Goal: Navigation & Orientation: Find specific page/section

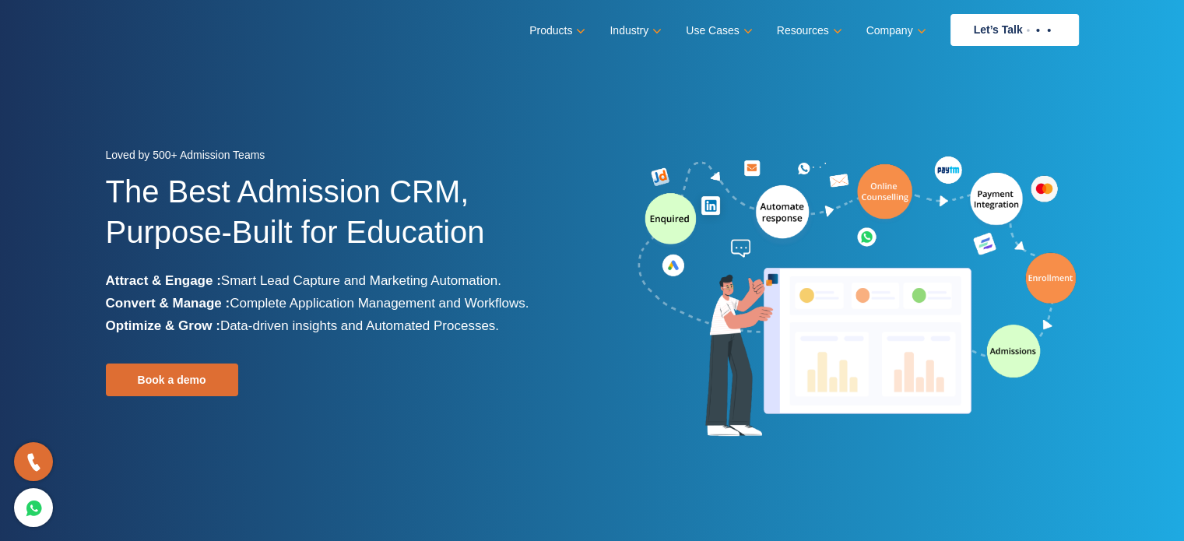
click at [312, 375] on div "Book a demo" at bounding box center [289, 380] width 366 height 33
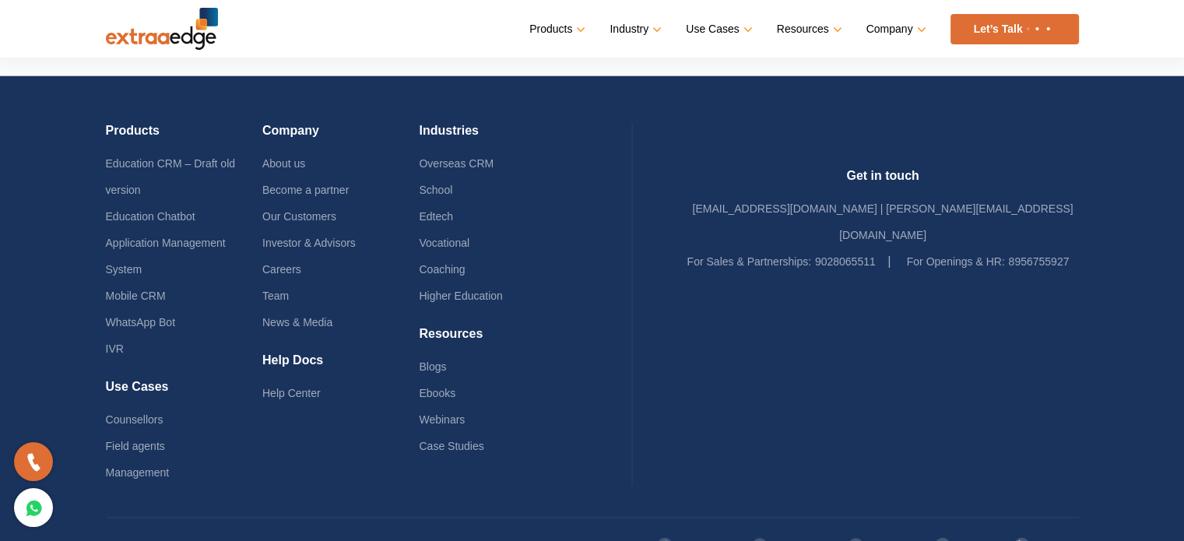
scroll to position [3803, 0]
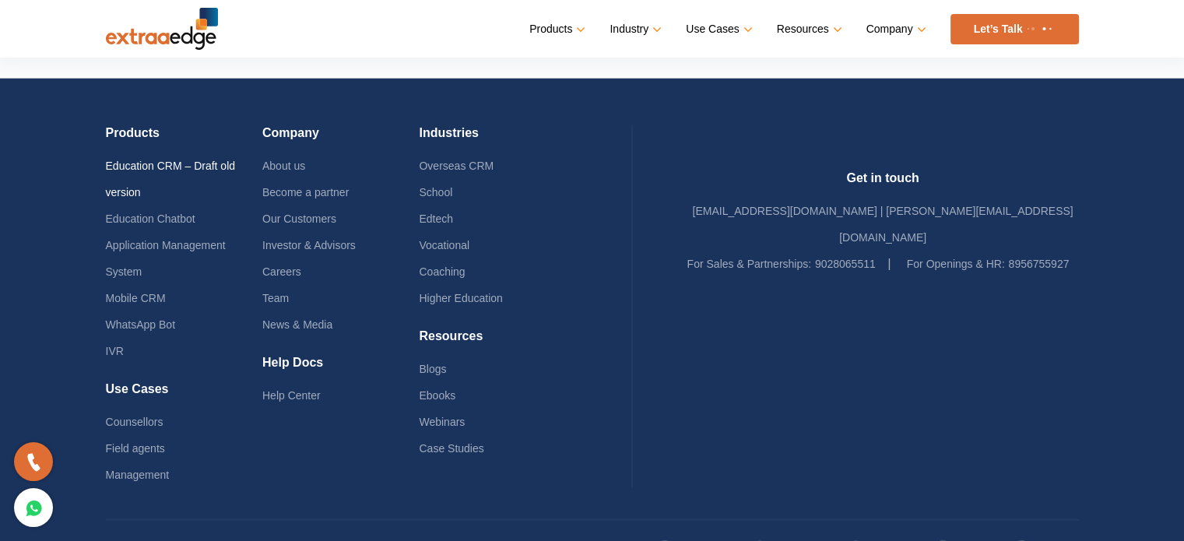
click at [227, 160] on link "Education CRM – Draft old version" at bounding box center [171, 179] width 130 height 39
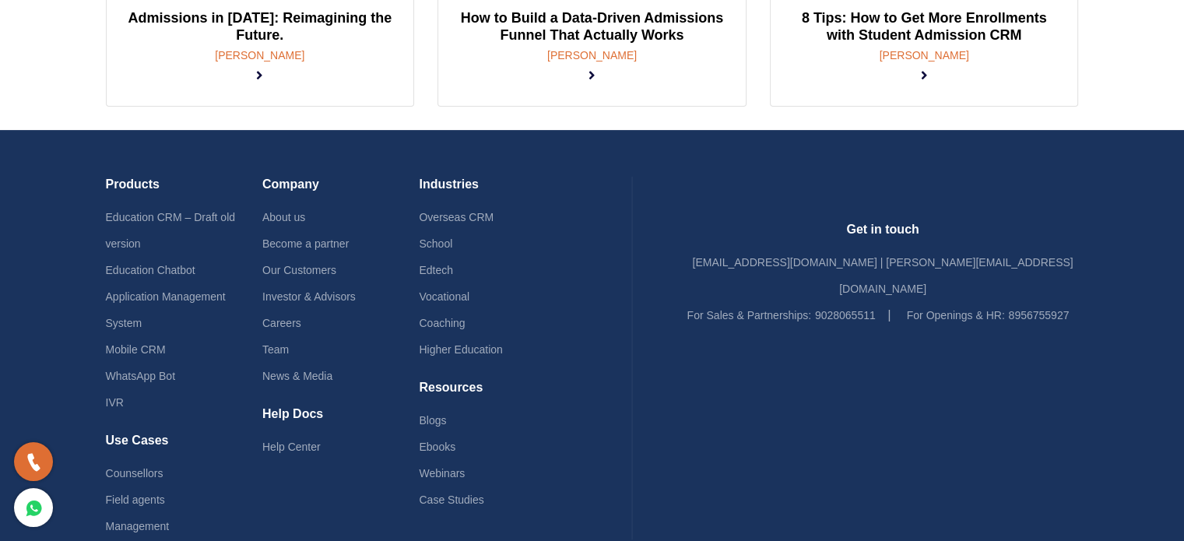
scroll to position [550, 0]
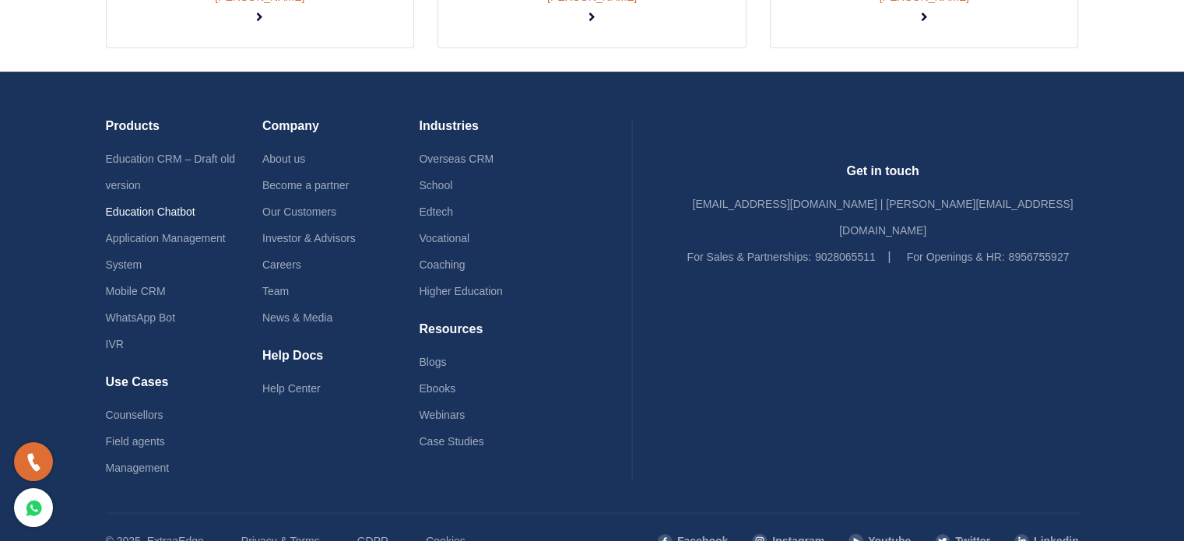
click at [163, 206] on link "Education Chatbot" at bounding box center [151, 212] width 90 height 12
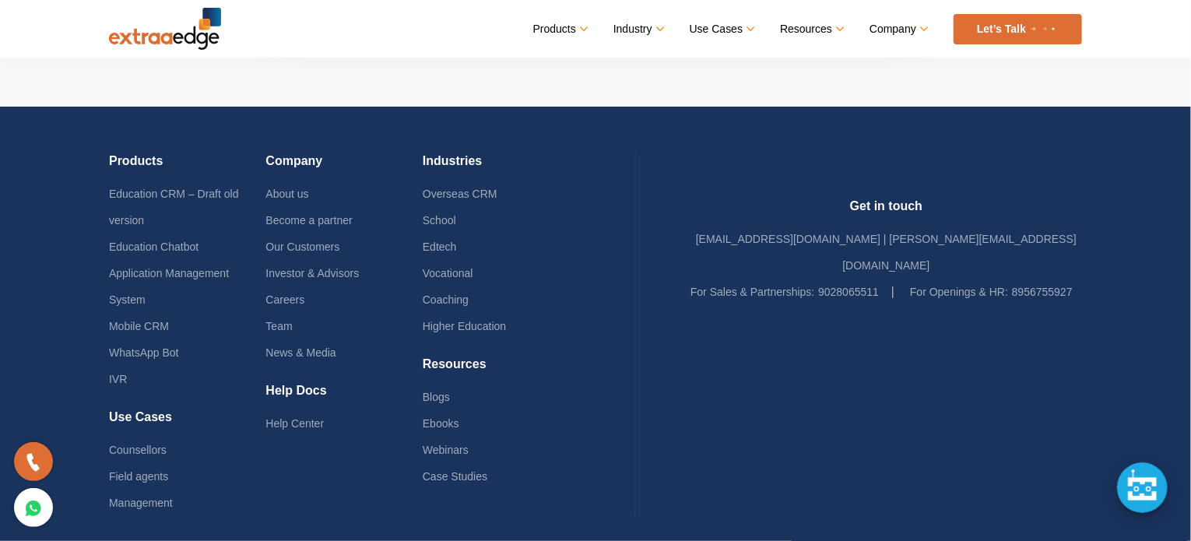
scroll to position [5166, 0]
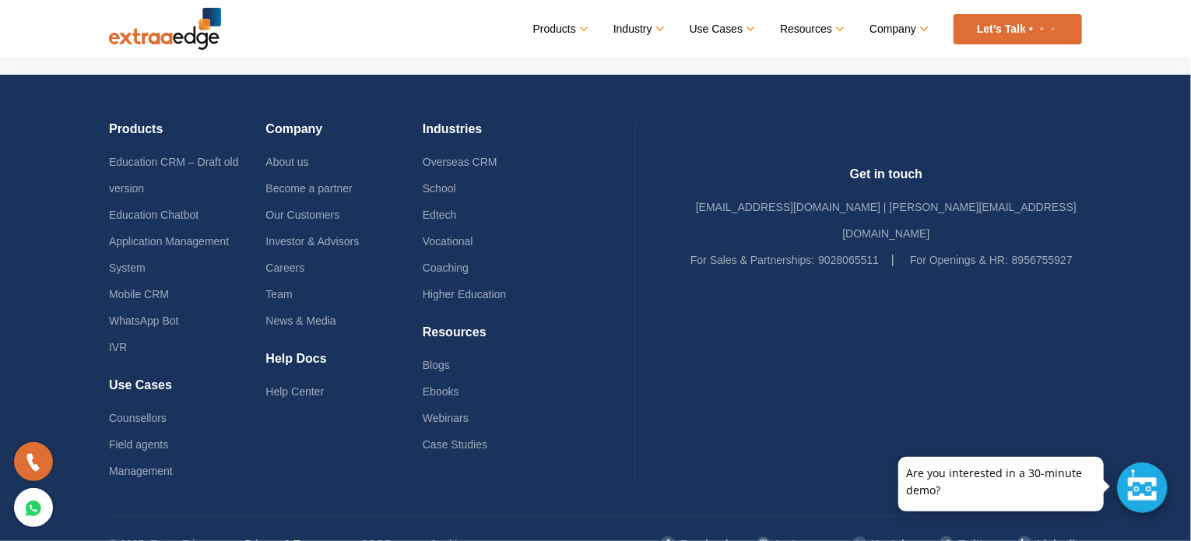
click at [291, 531] on link "Privacy & Terms" at bounding box center [283, 544] width 79 height 26
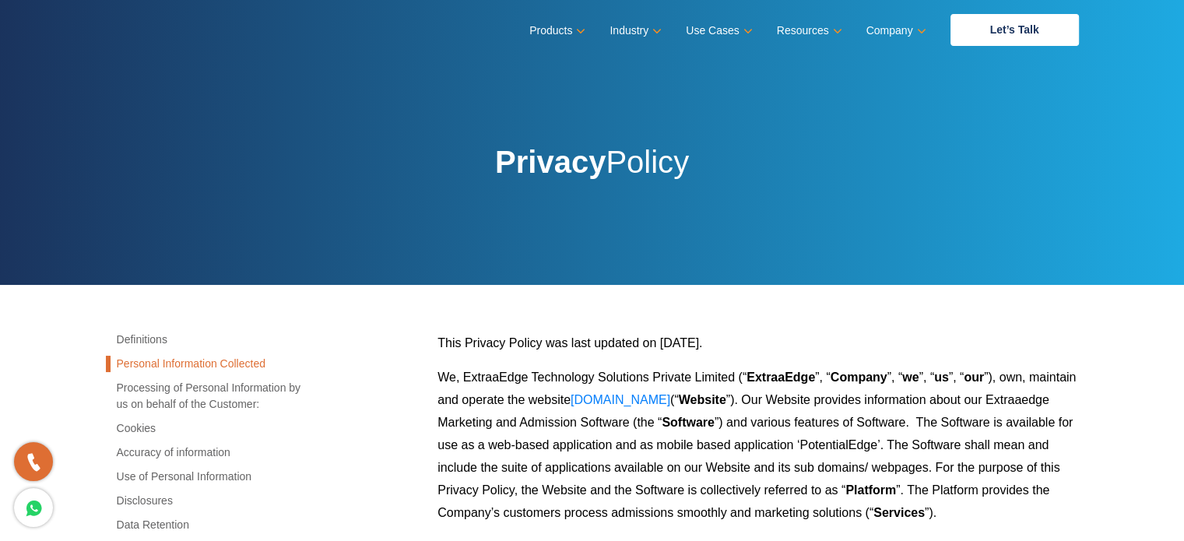
click at [195, 357] on link "Personal Information Collected" at bounding box center [209, 364] width 206 height 16
click at [164, 473] on link "Use of Personal Information" at bounding box center [209, 477] width 206 height 16
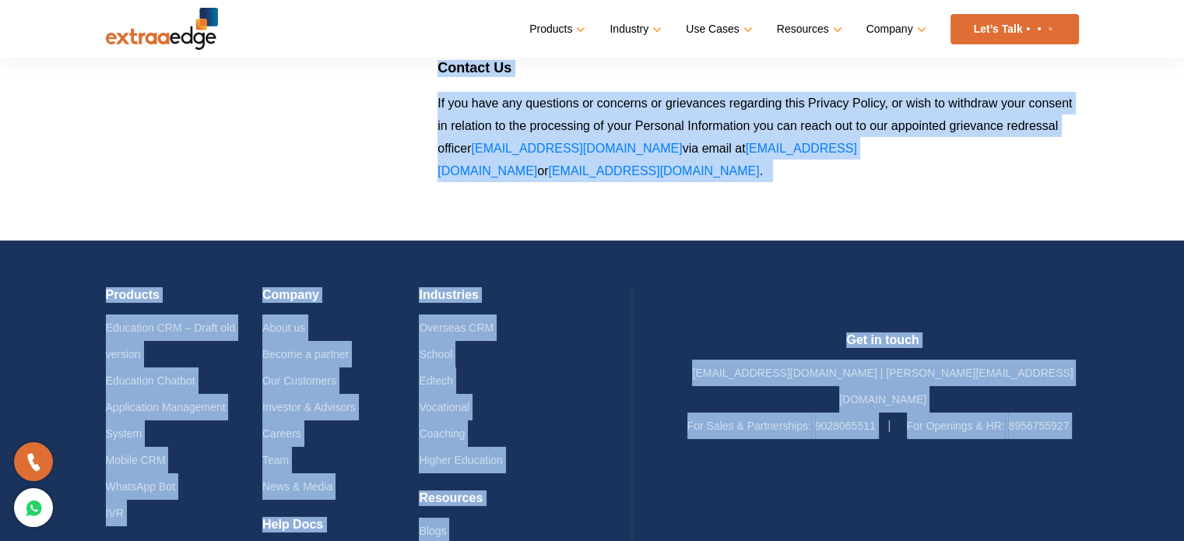
scroll to position [5781, 0]
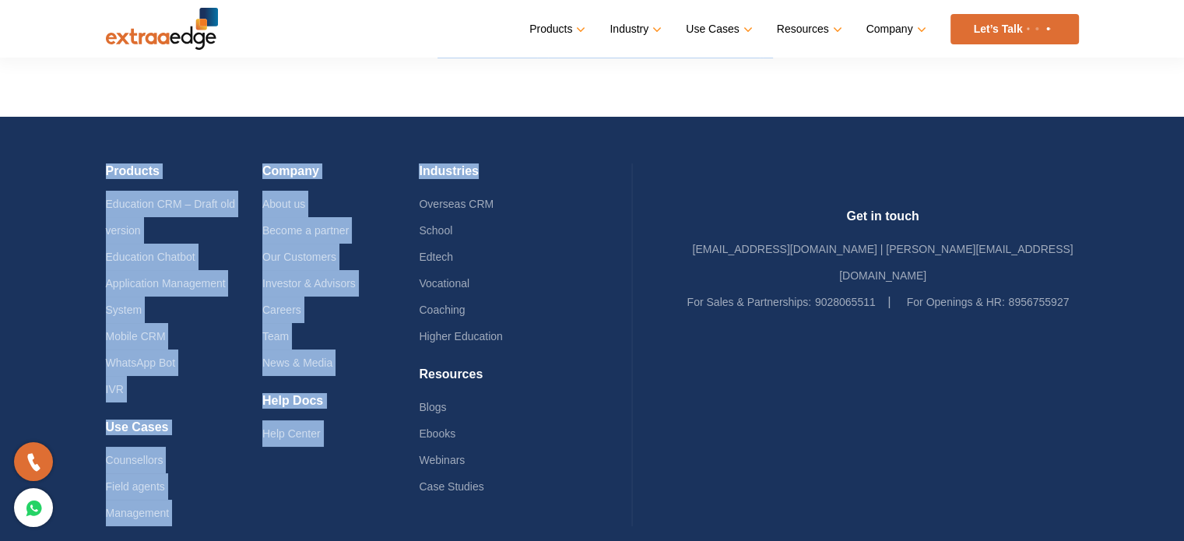
drag, startPoint x: 438, startPoint y: 342, endPoint x: 638, endPoint y: 114, distance: 302.8
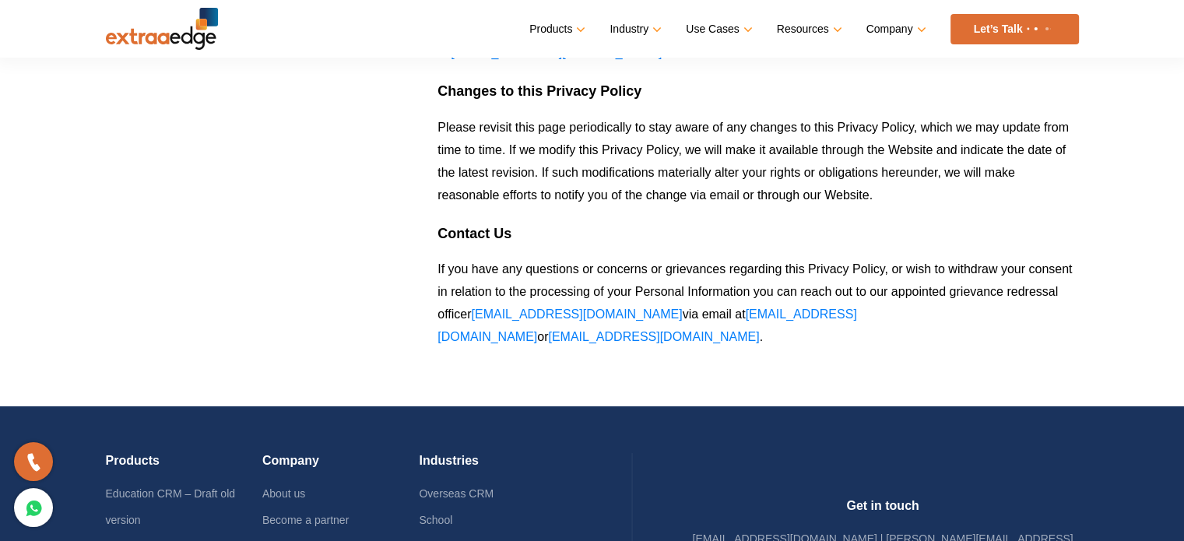
scroll to position [5446, 0]
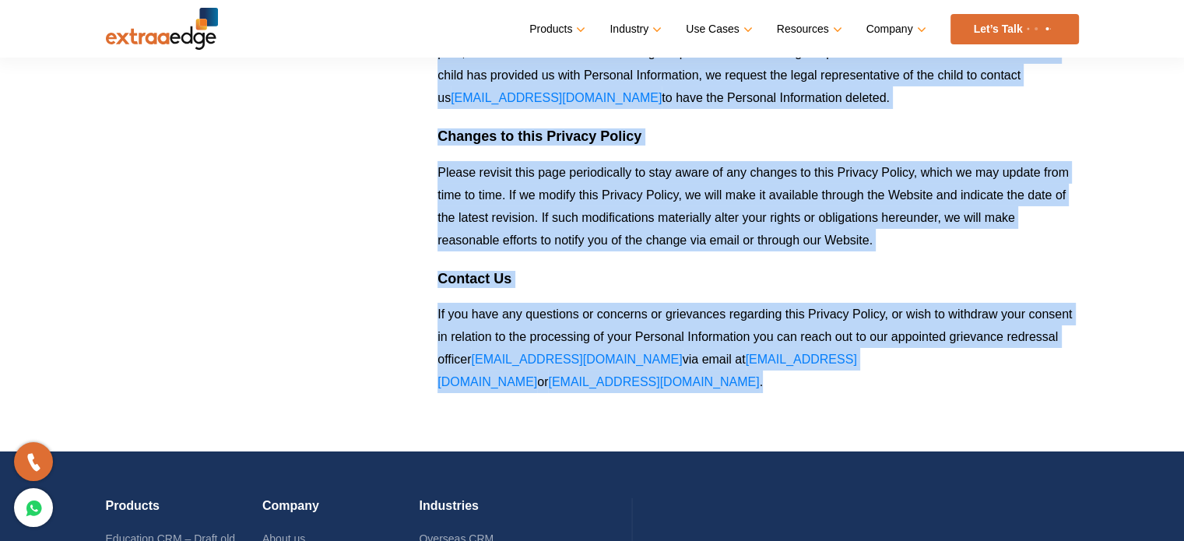
copy div "Lore Ipsumdo Sitame con adip elitsed do Eiusmod 73, 8546. Te, IncidiDunt Utlabo…"
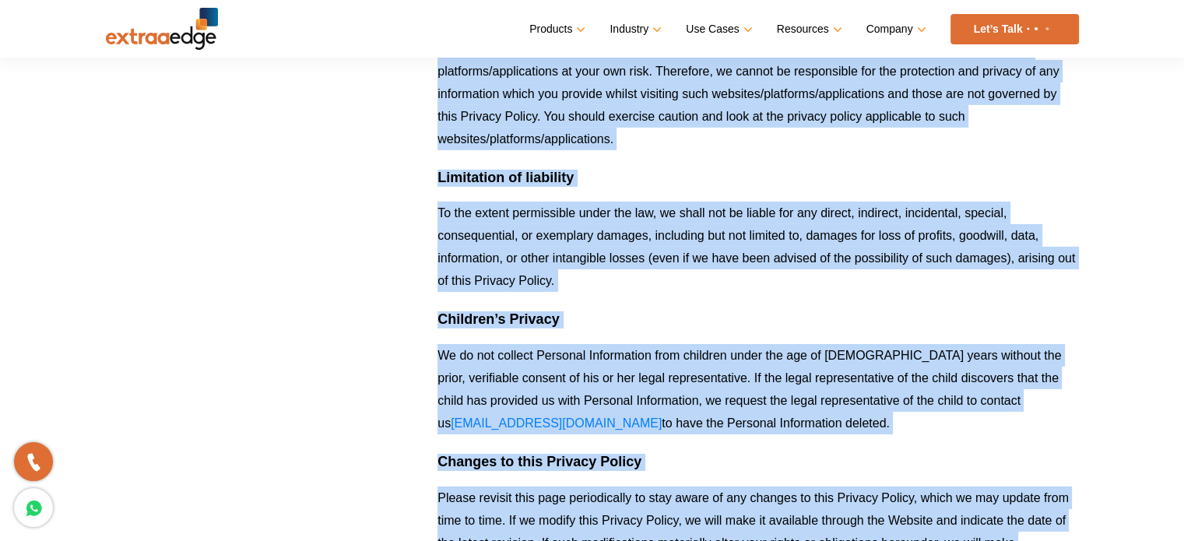
scroll to position [5120, 0]
